Goal: Check status: Check status

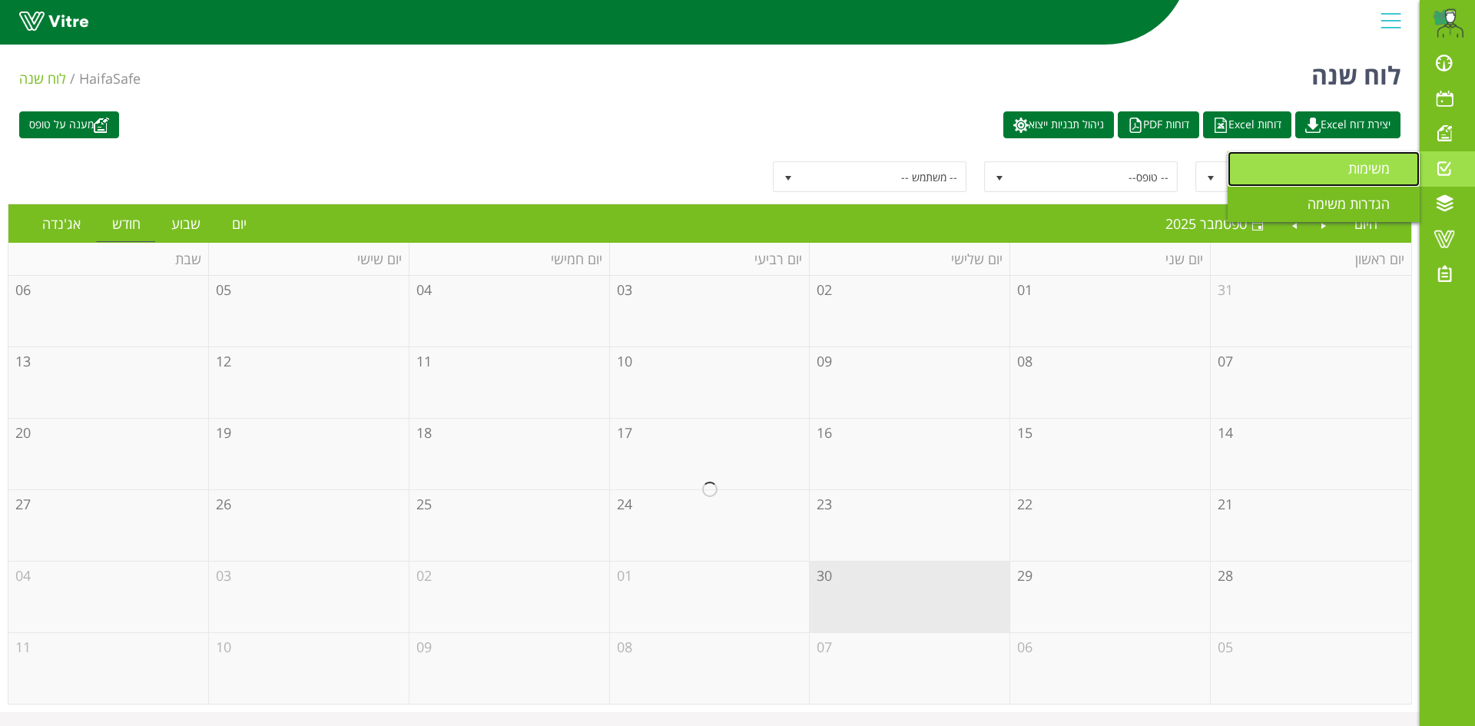
click at [1341, 165] on link "משימות" at bounding box center [1324, 168] width 192 height 35
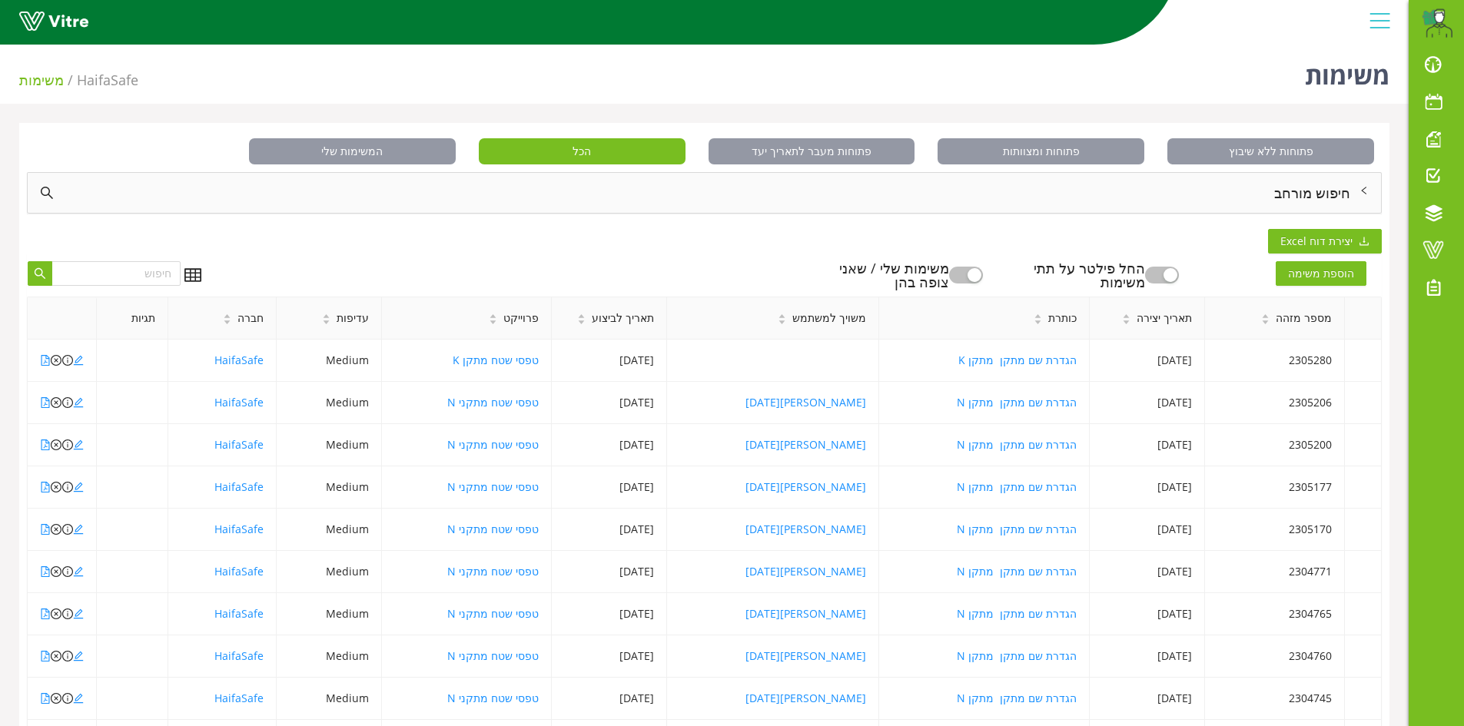
click at [1291, 191] on div "חיפוש מורחב" at bounding box center [704, 193] width 1353 height 40
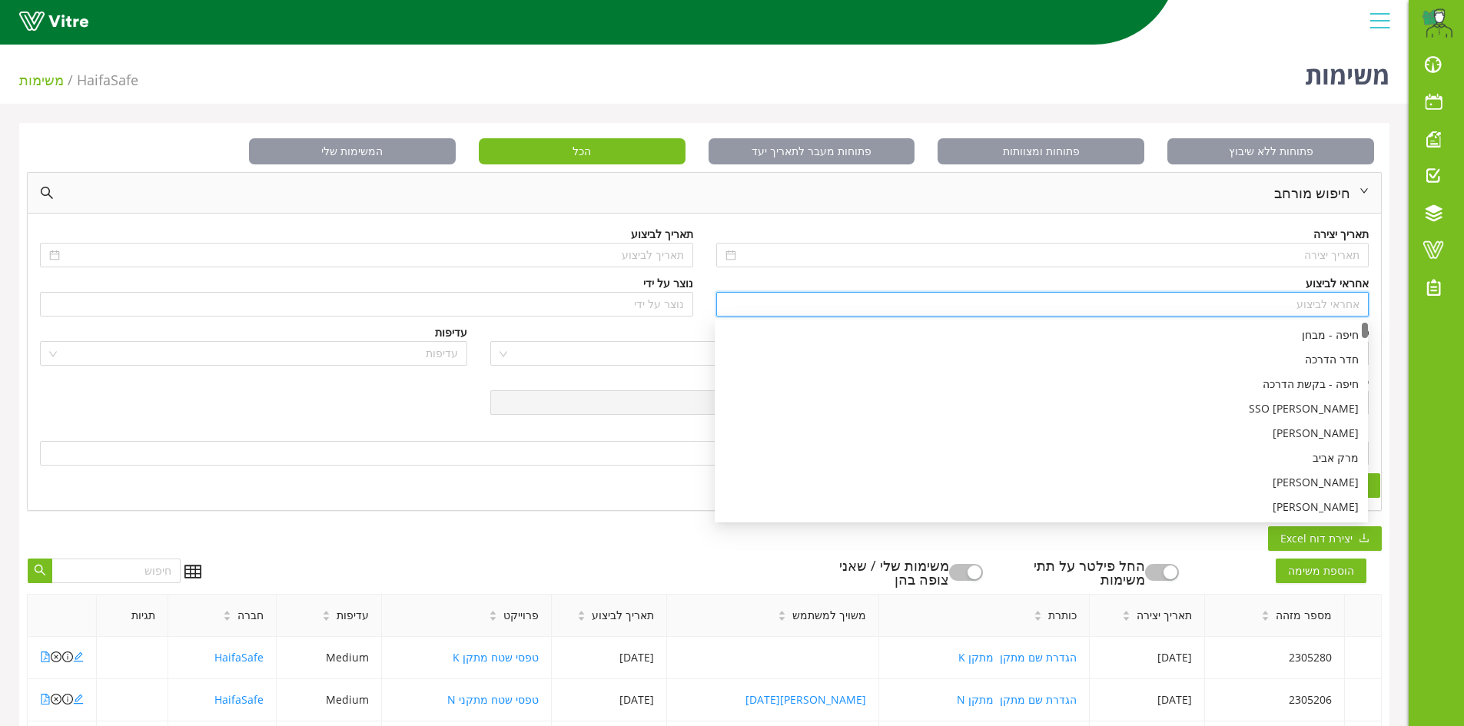
click at [1326, 298] on input "search" at bounding box center [1042, 304] width 635 height 23
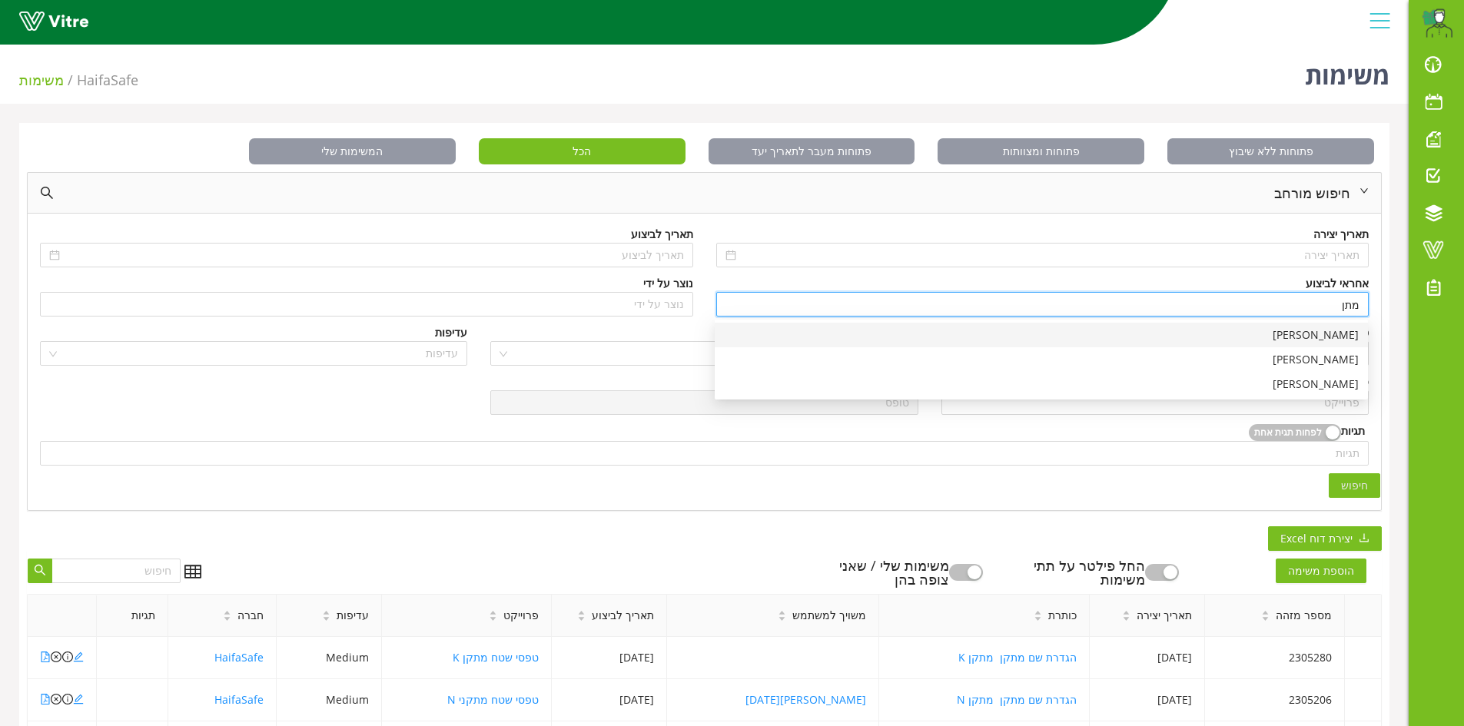
click at [1335, 337] on div "[PERSON_NAME]" at bounding box center [1041, 335] width 635 height 17
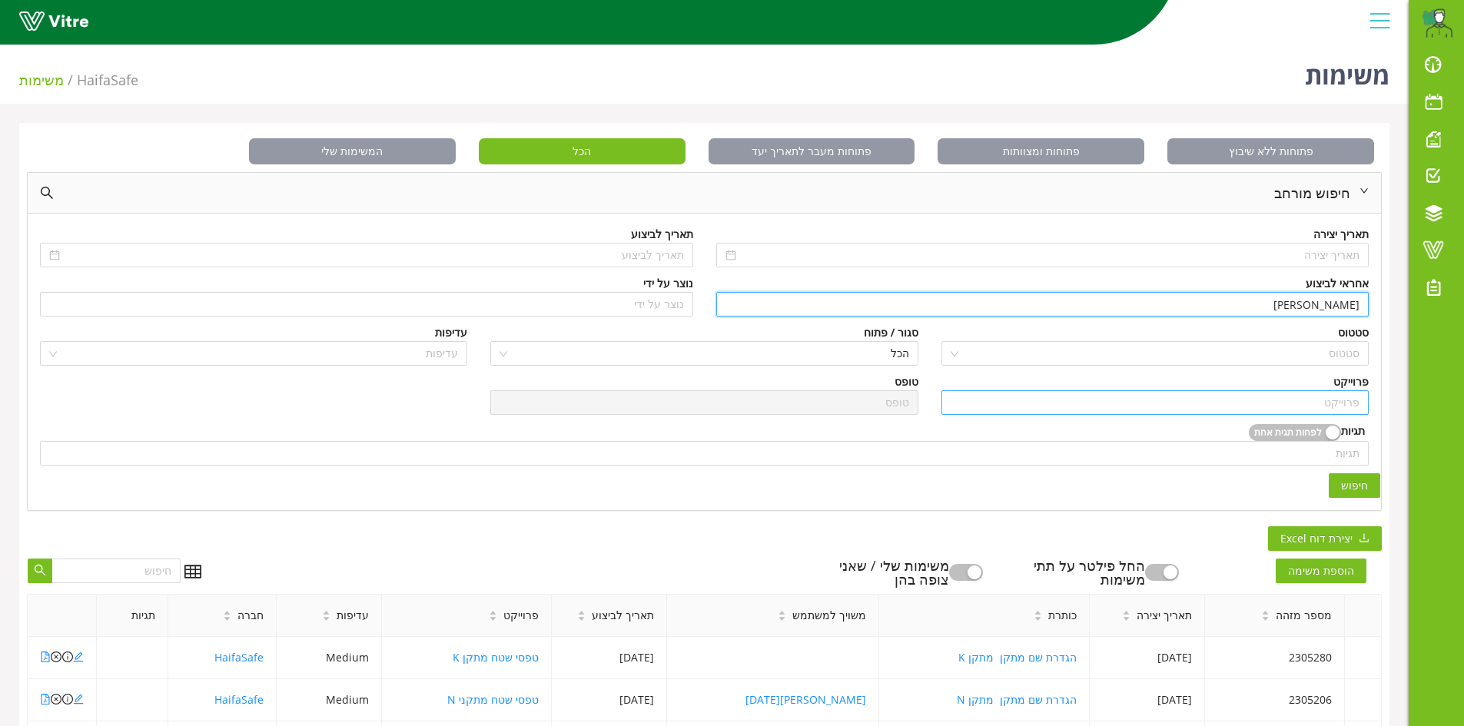
type input "[PERSON_NAME]"
click at [1339, 403] on input "search" at bounding box center [1154, 402] width 409 height 23
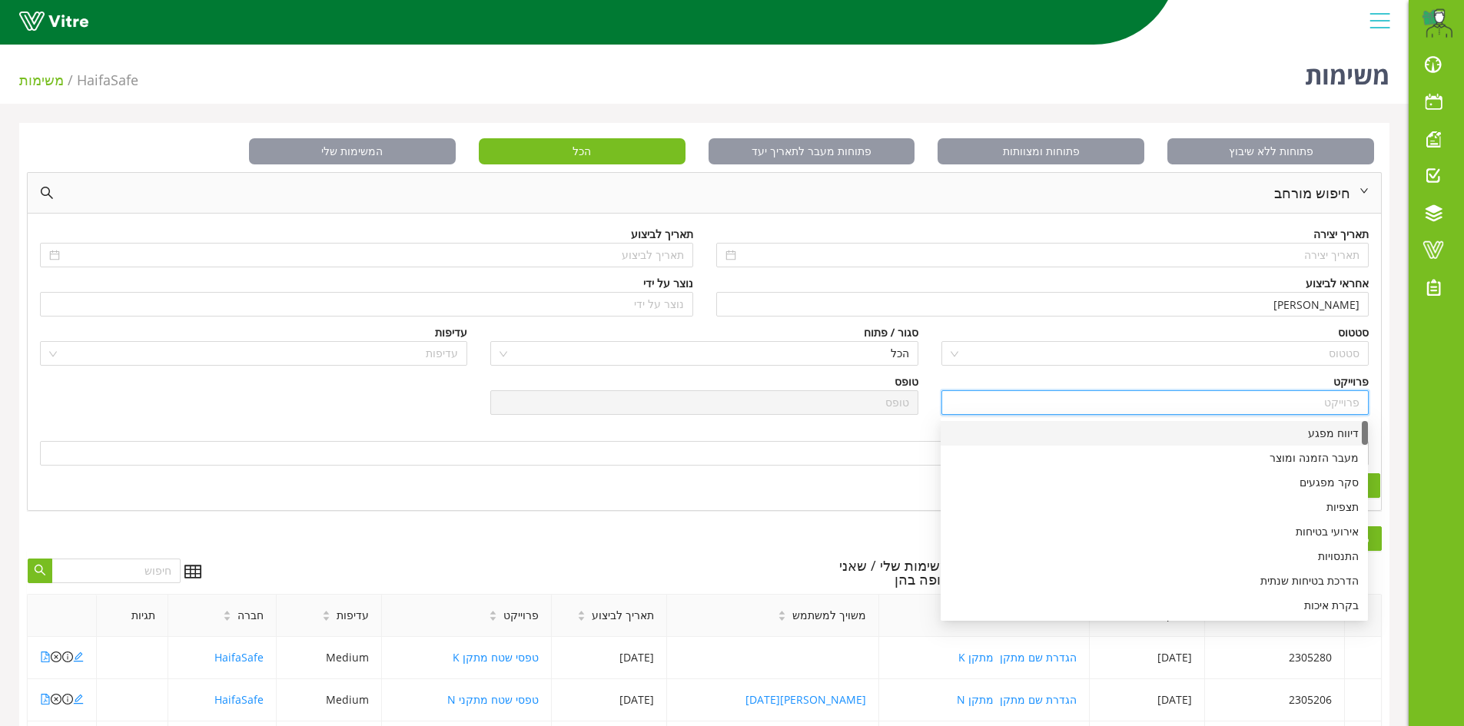
click at [1321, 436] on div "דיווח מפגע" at bounding box center [1154, 433] width 409 height 17
type input "דיווח מפגע"
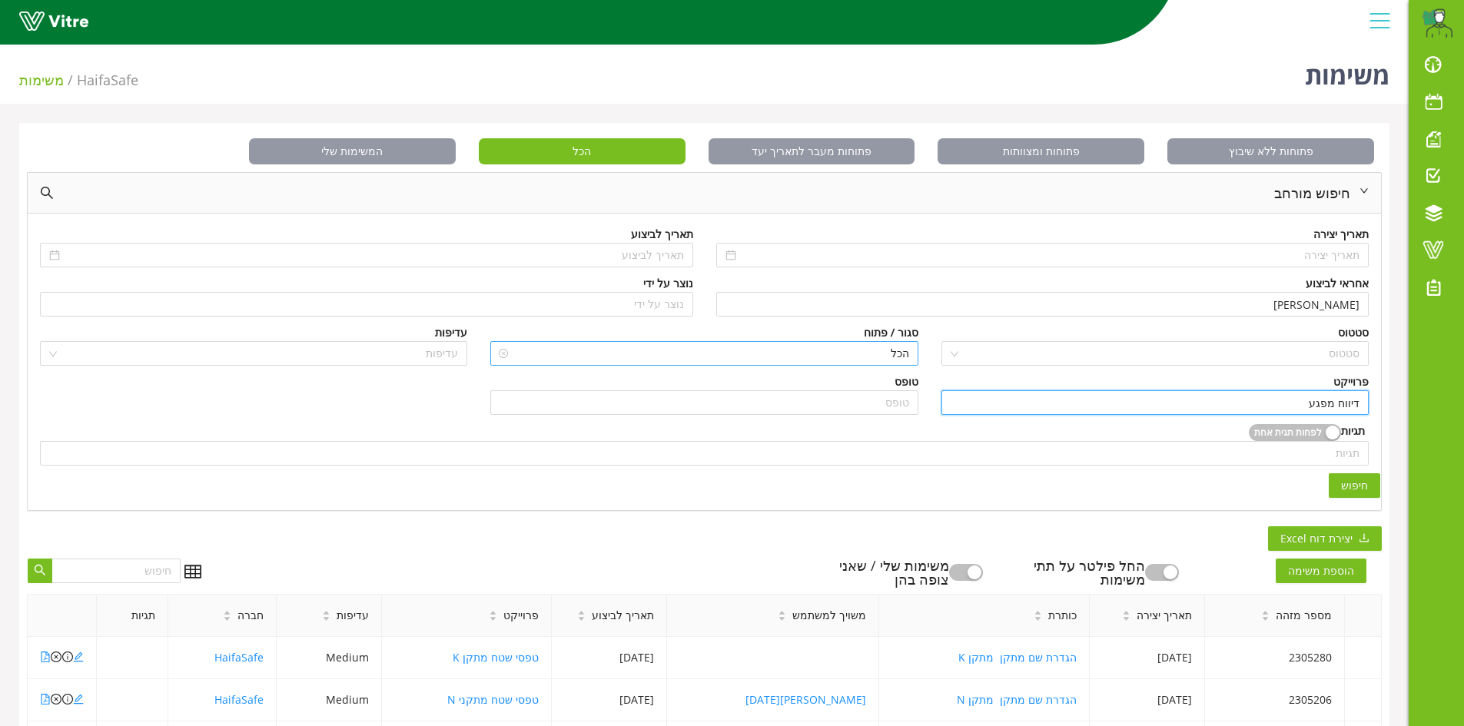
click at [880, 351] on span "הכל" at bounding box center [703, 353] width 409 height 23
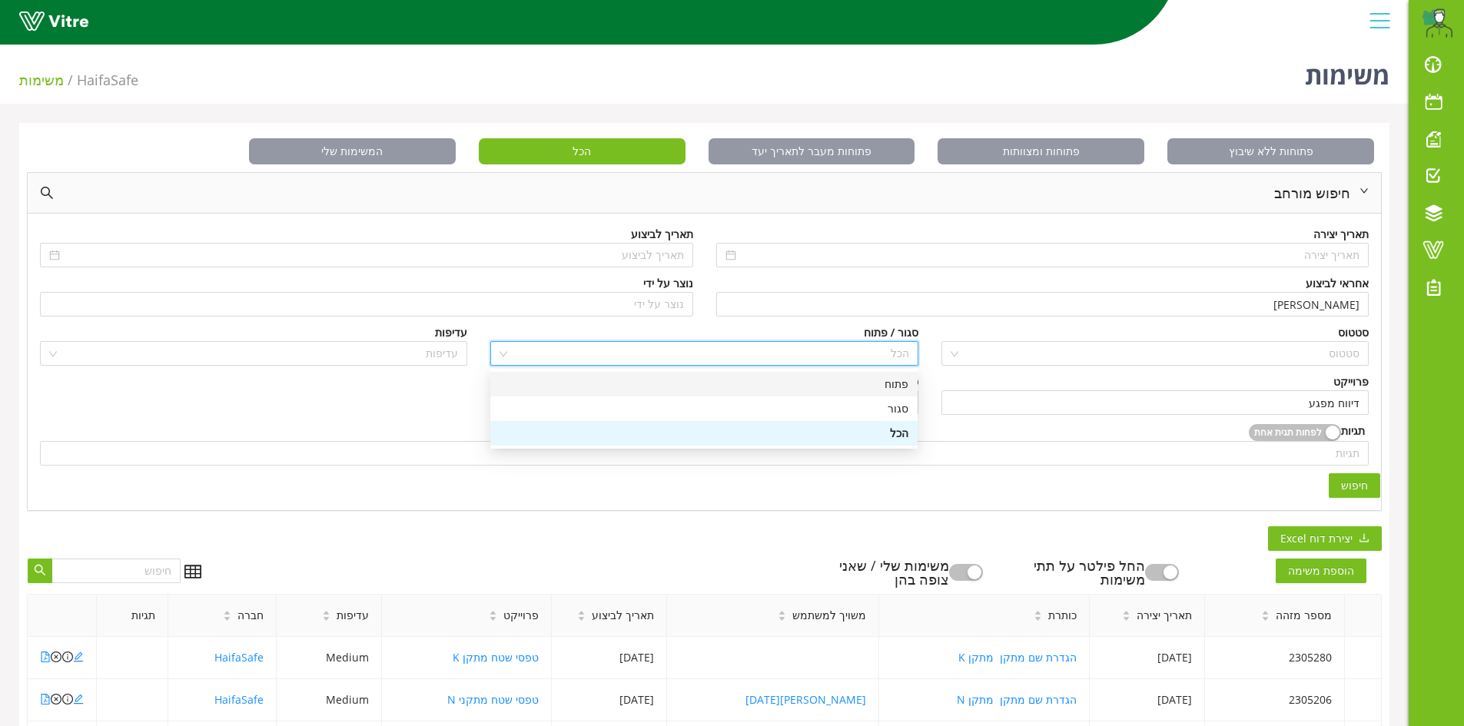
click at [900, 384] on div "פתוח" at bounding box center [703, 384] width 409 height 17
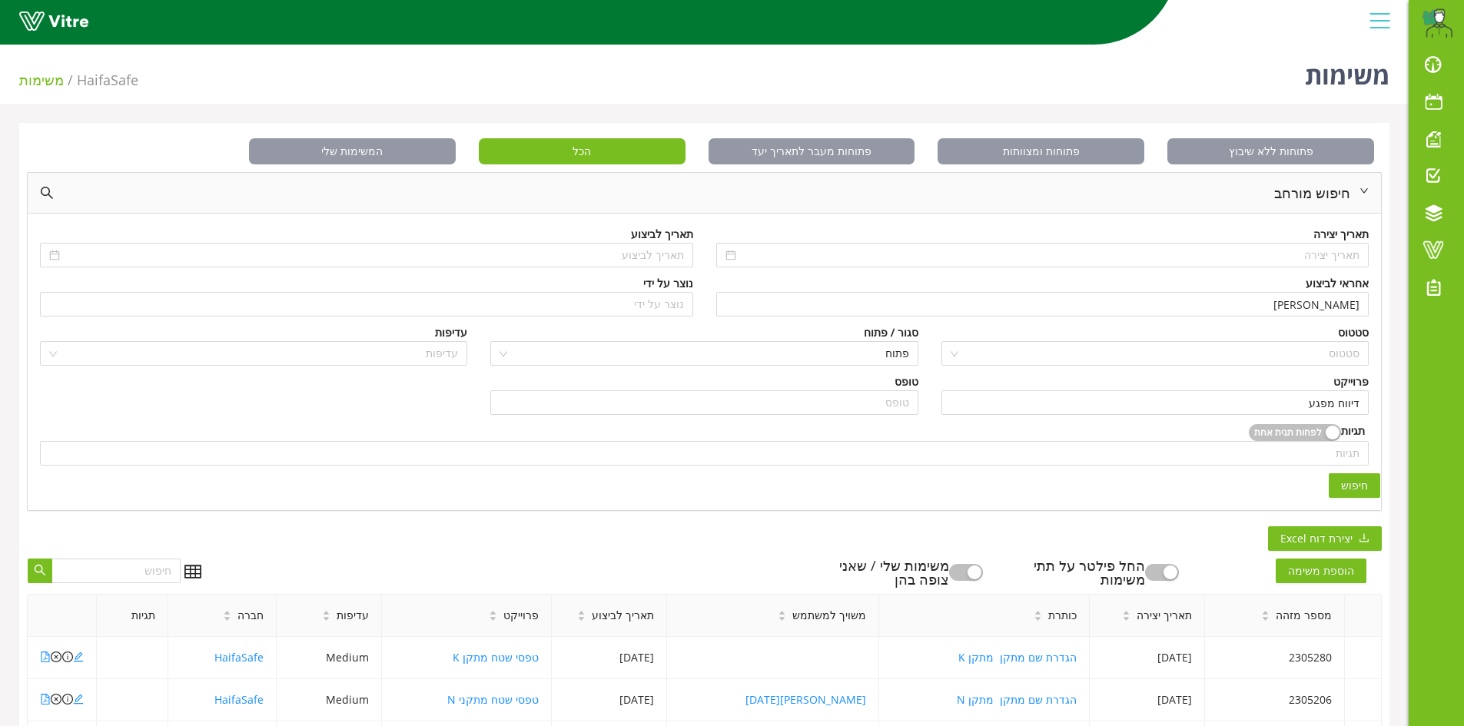
click at [1359, 478] on button "חיפוש" at bounding box center [1353, 485] width 51 height 25
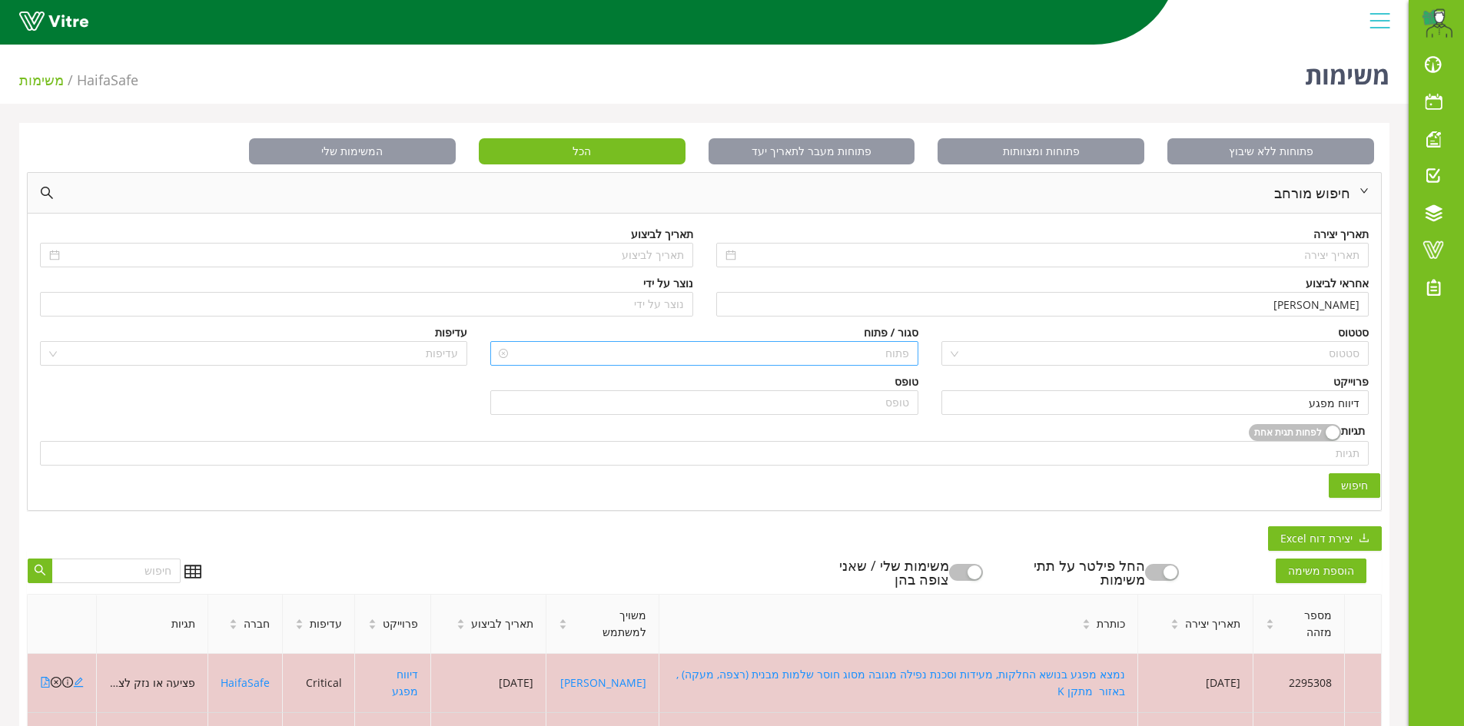
click at [902, 358] on span "פתוח" at bounding box center [703, 353] width 409 height 23
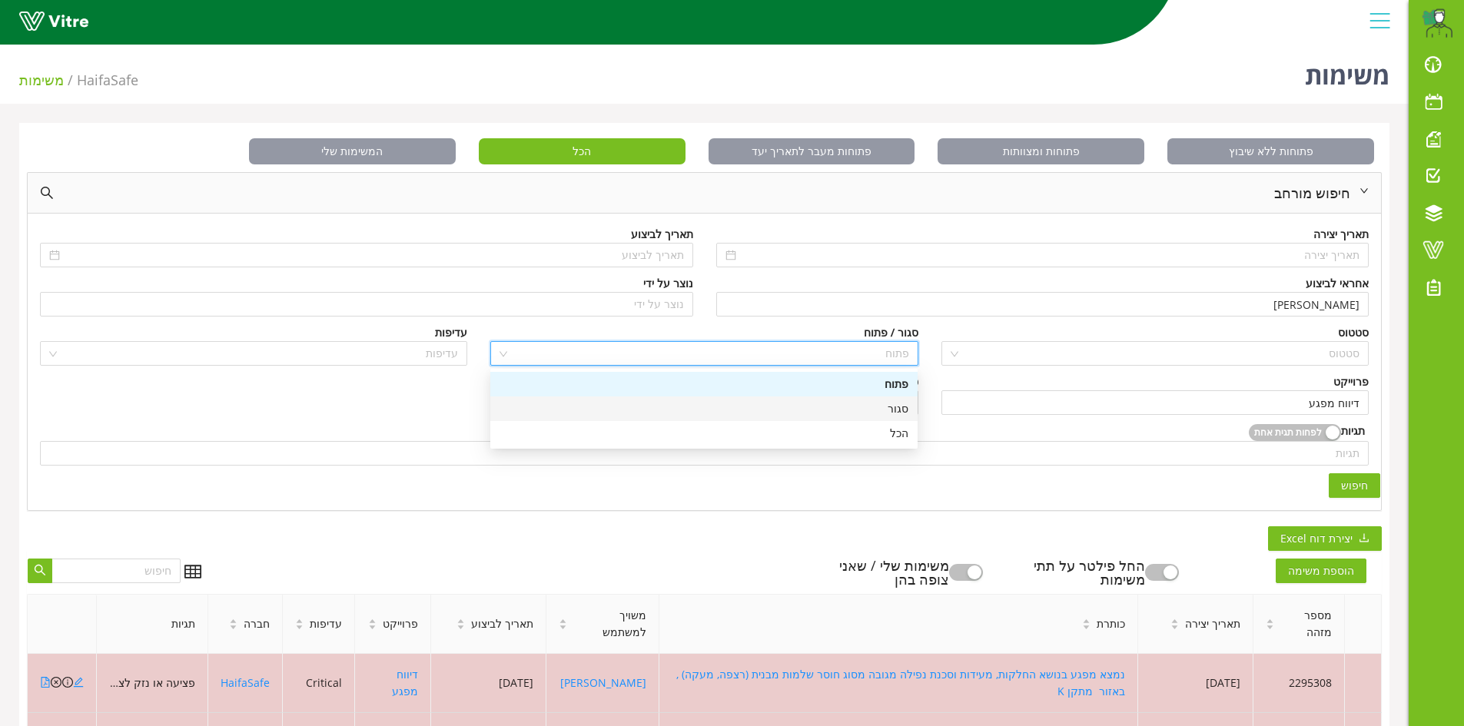
click at [896, 409] on div "סגור" at bounding box center [703, 408] width 409 height 17
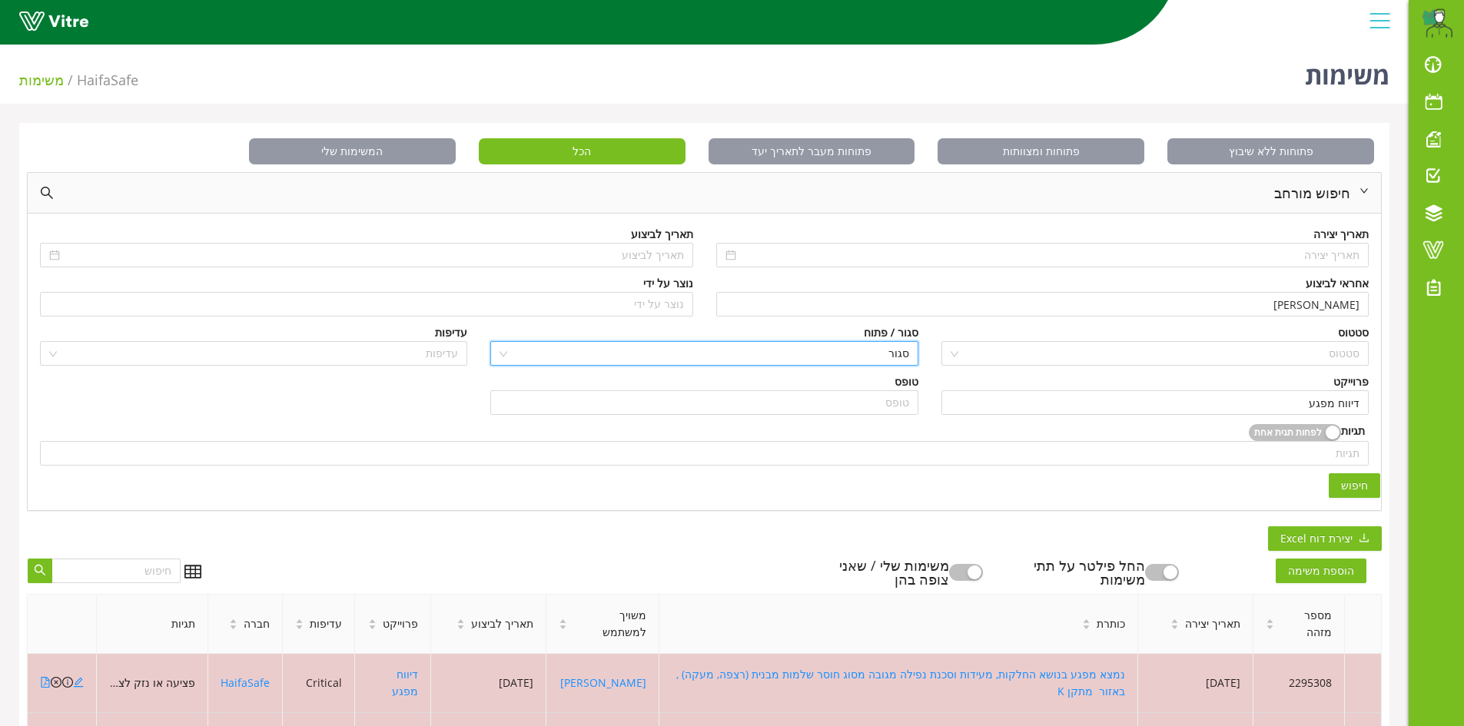
click at [1347, 487] on span "חיפוש" at bounding box center [1354, 485] width 27 height 17
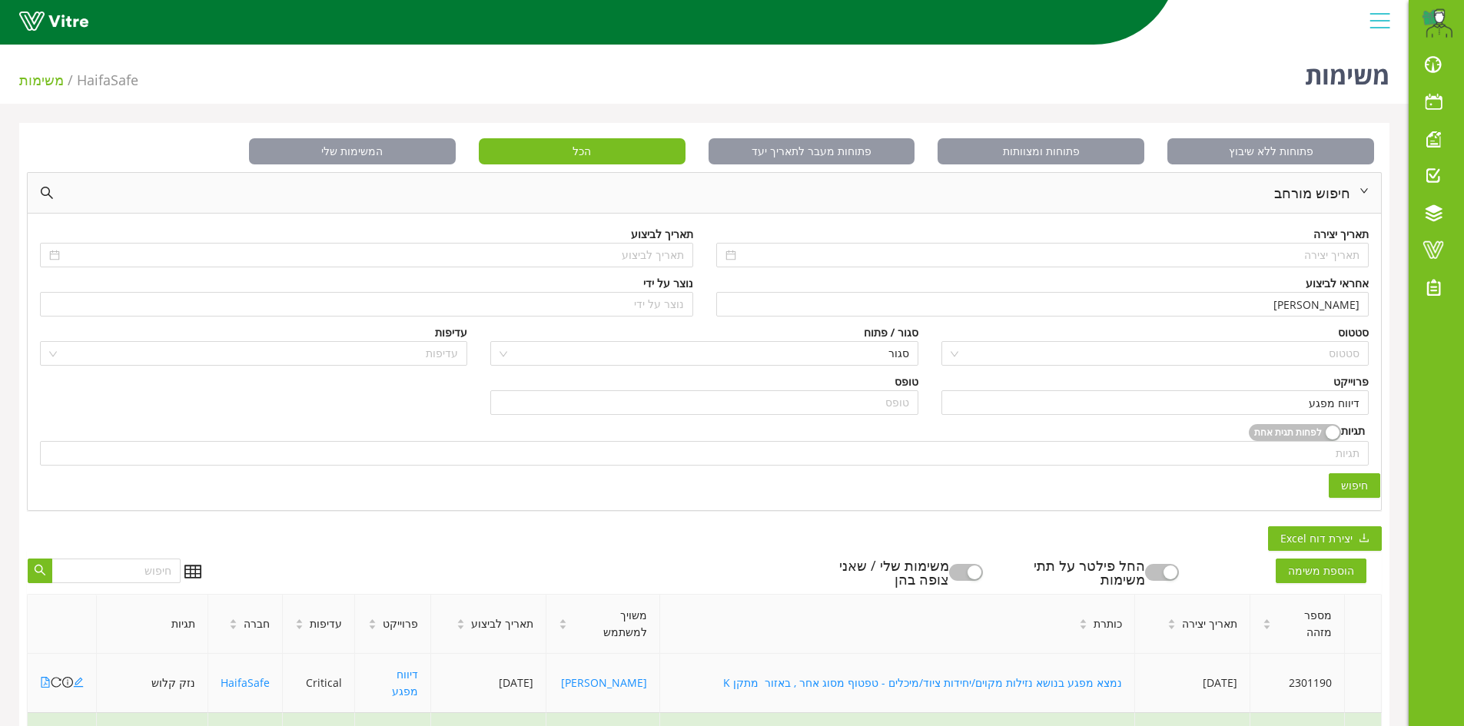
click at [39, 658] on td at bounding box center [62, 683] width 69 height 59
click at [44, 677] on icon "file-pdf" at bounding box center [45, 682] width 11 height 11
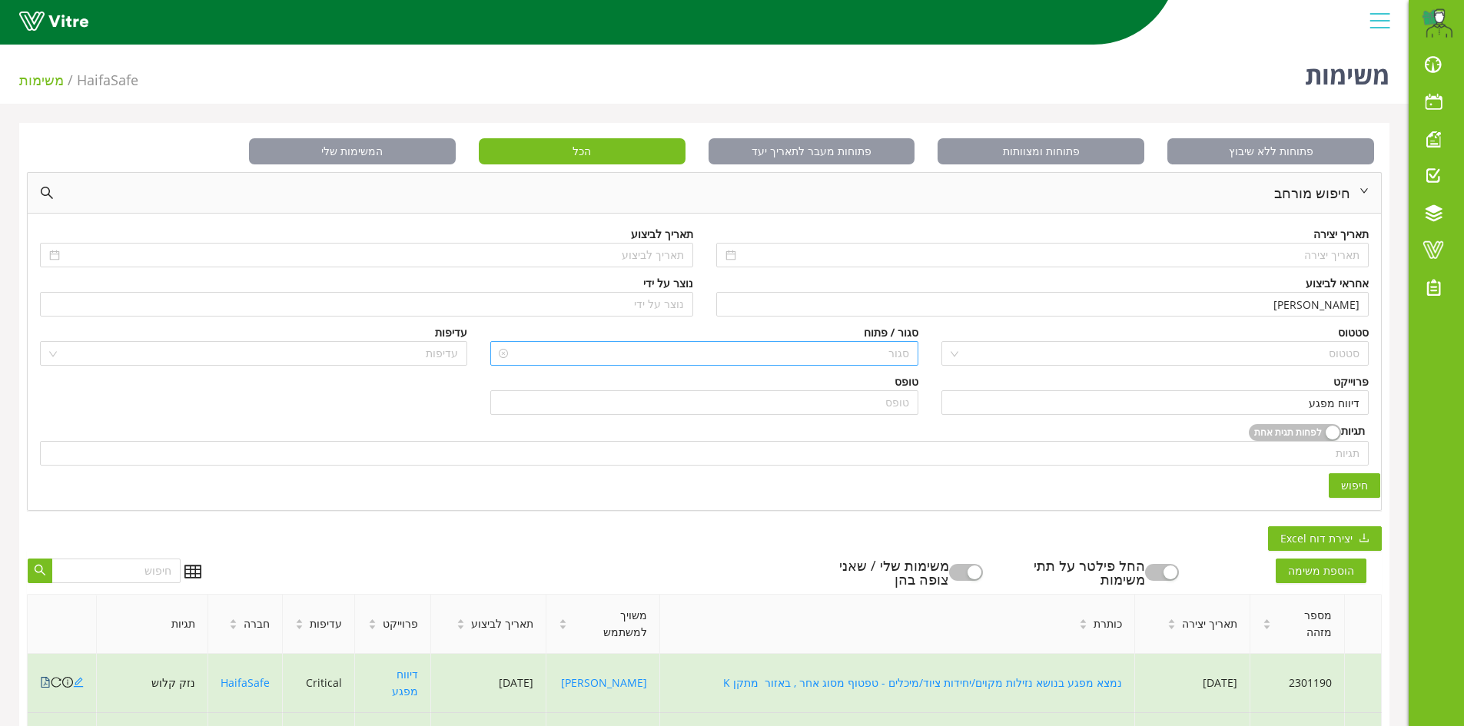
click at [899, 355] on span "סגור" at bounding box center [703, 353] width 409 height 23
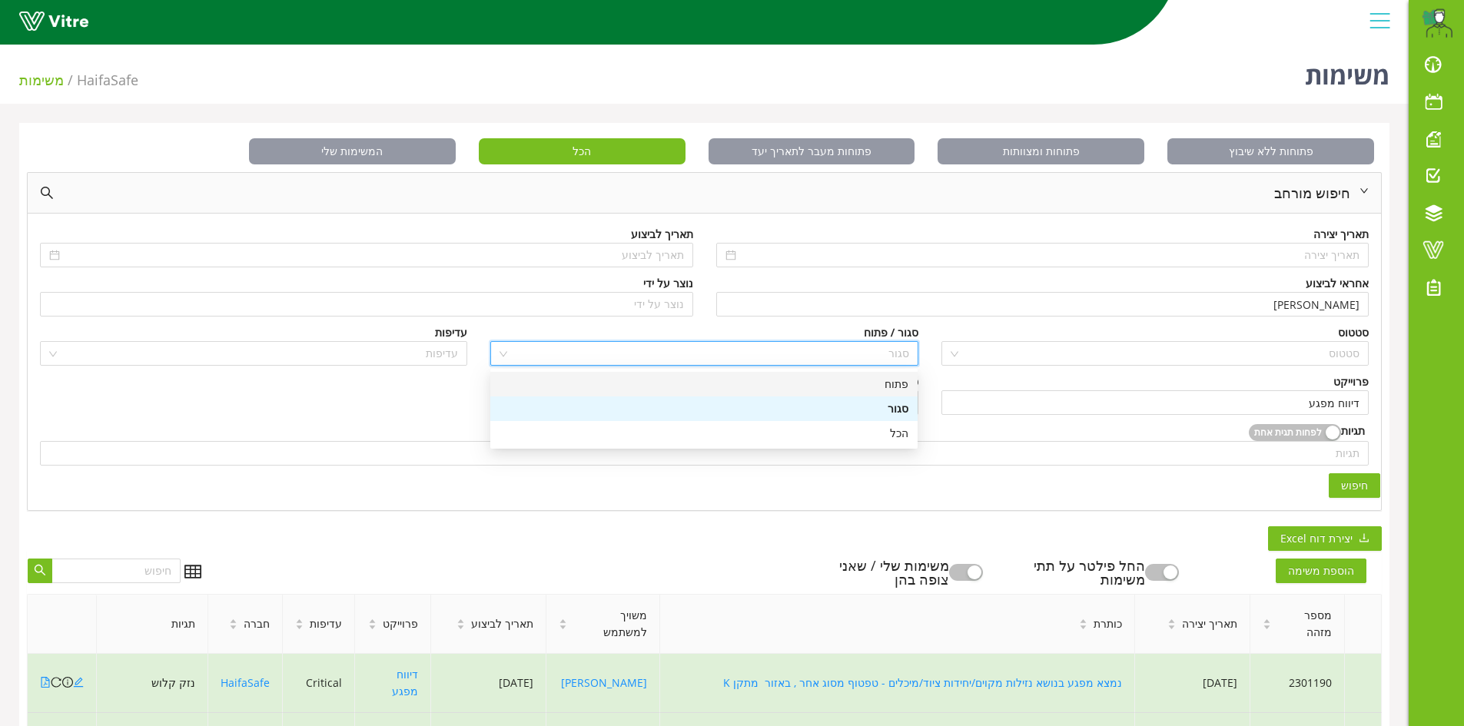
click at [903, 390] on div "פתוח" at bounding box center [703, 384] width 409 height 17
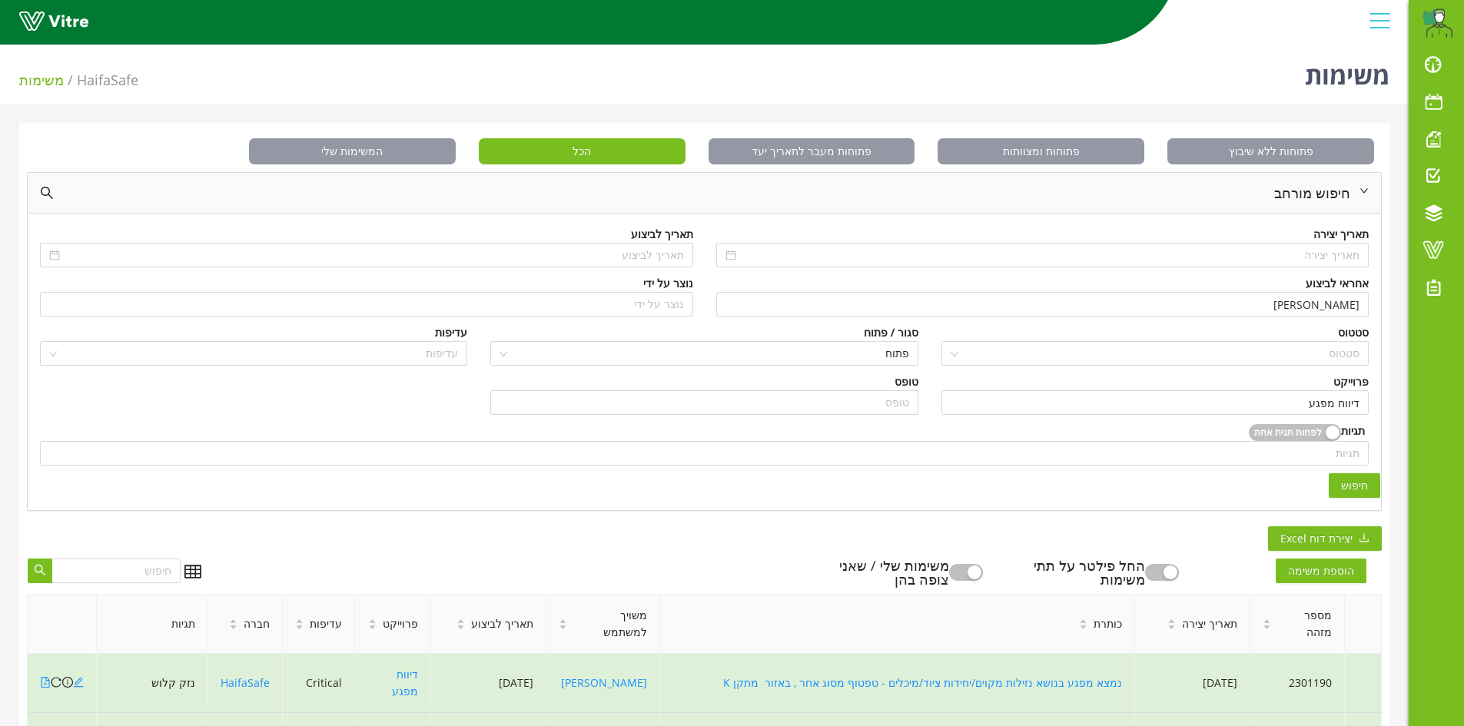
click at [1366, 482] on span "חיפוש" at bounding box center [1354, 485] width 27 height 17
